Goal: Ask a question

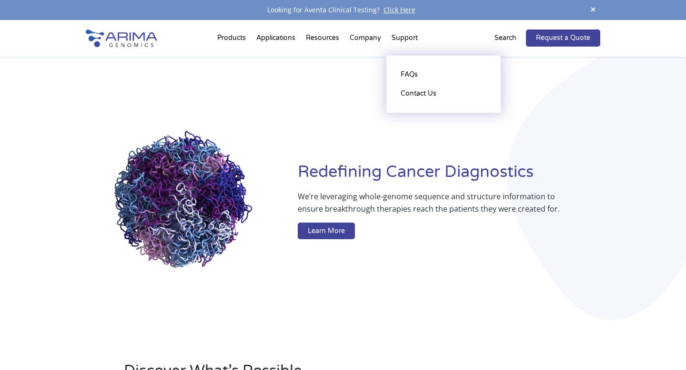
click at [403, 36] on li "Support FAQs Contact Us" at bounding box center [404, 40] width 37 height 32
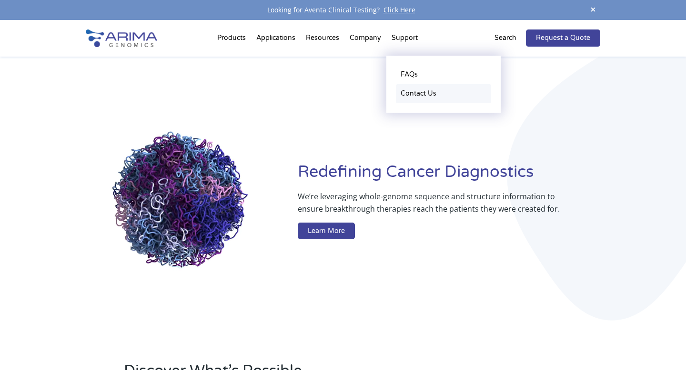
click at [415, 90] on link "Contact Us" at bounding box center [443, 93] width 95 height 19
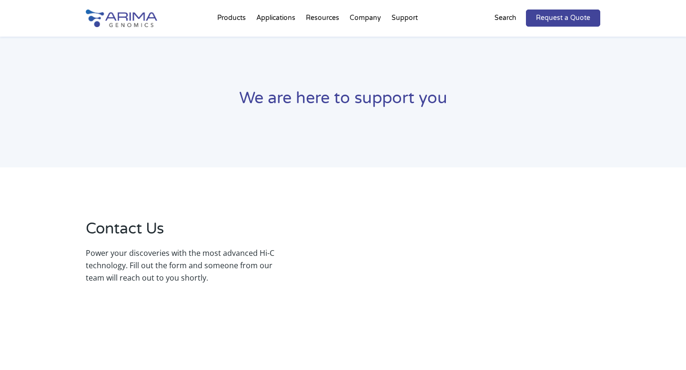
select select "California"
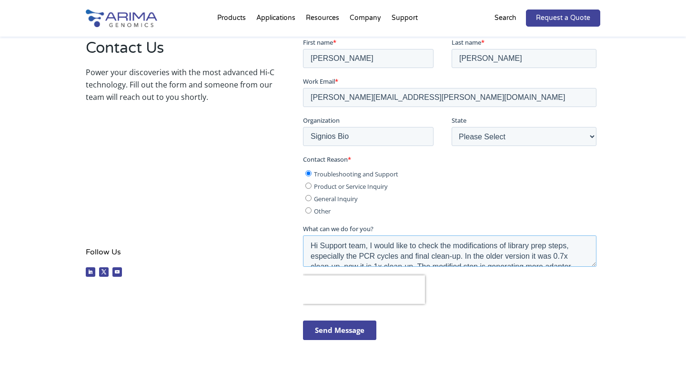
scroll to position [31, 0]
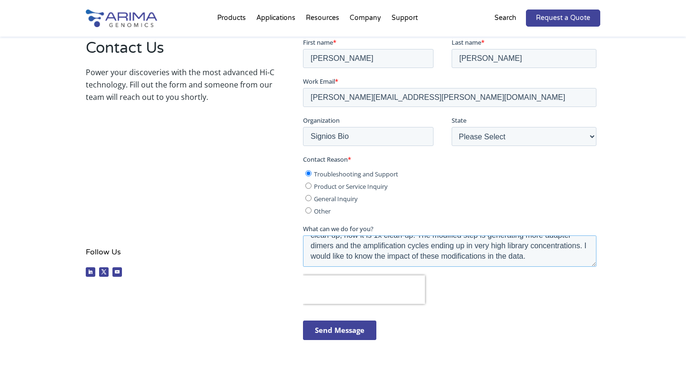
drag, startPoint x: 310, startPoint y: 246, endPoint x: 436, endPoint y: 310, distance: 141.2
click at [437, 310] on form "First name * Megha Last name * Muraleedharan Work Email * megha.muraleedharan@s…" at bounding box center [450, 192] width 297 height 311
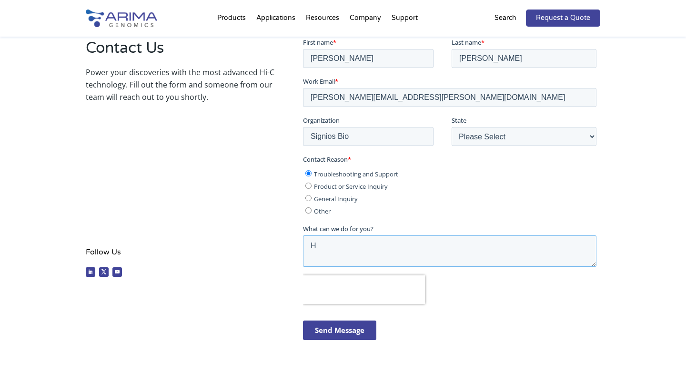
scroll to position [0, 0]
type textarea "Hi Support team, I would like to check if we can process flash frozen cells for…"
click at [329, 326] on input "Send Message" at bounding box center [338, 330] width 73 height 20
